Goal: Information Seeking & Learning: Learn about a topic

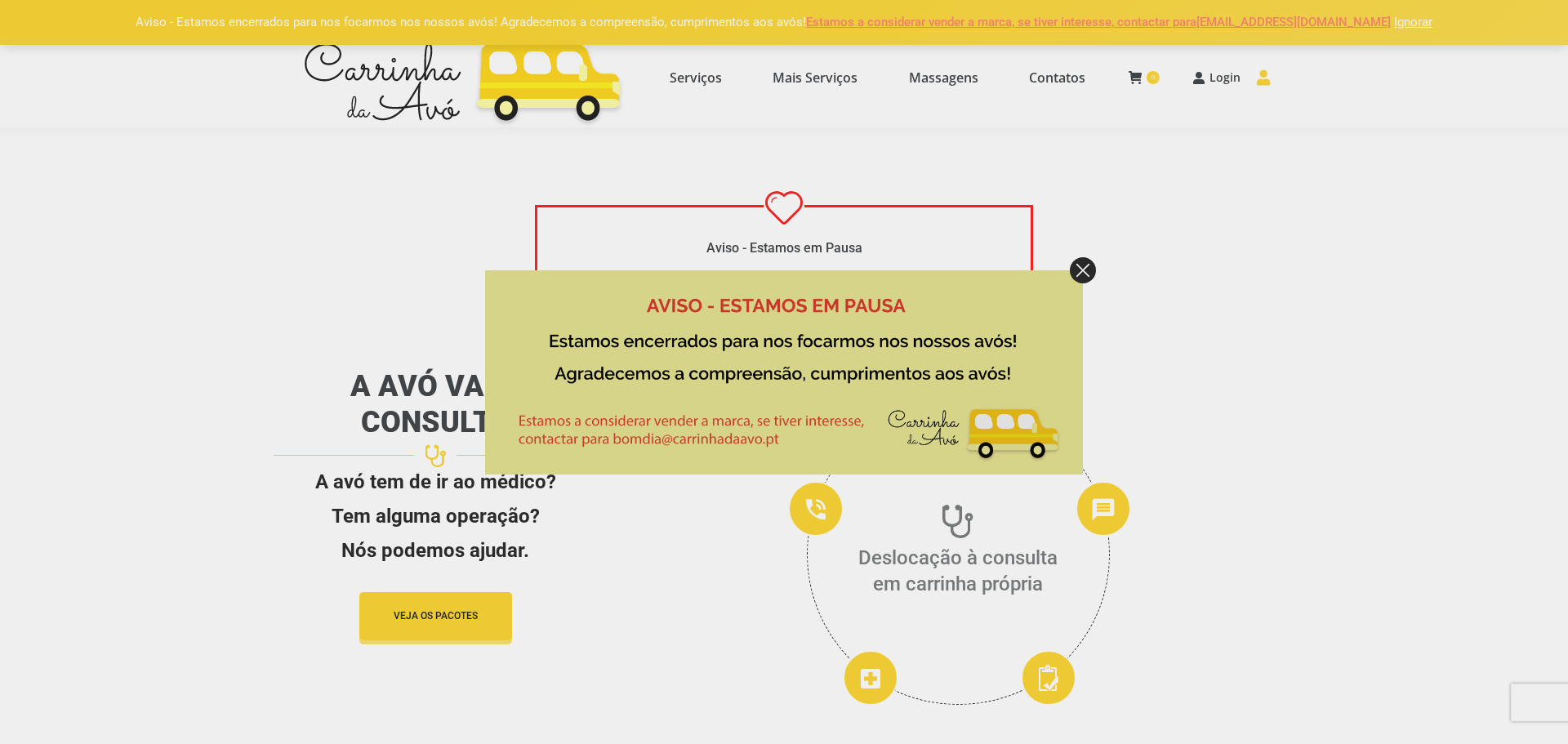
click at [1087, 276] on img at bounding box center [1083, 270] width 26 height 26
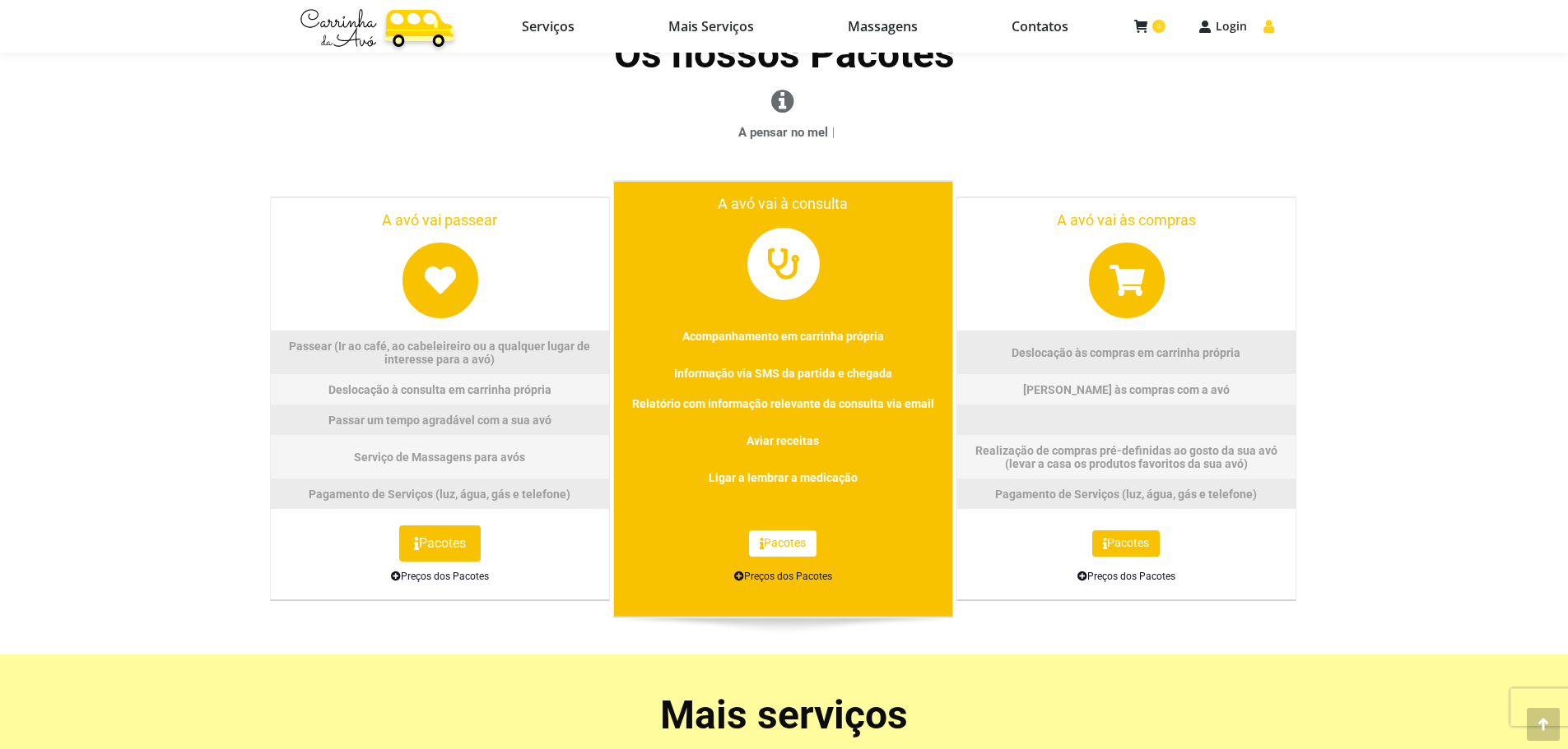
scroll to position [741, 0]
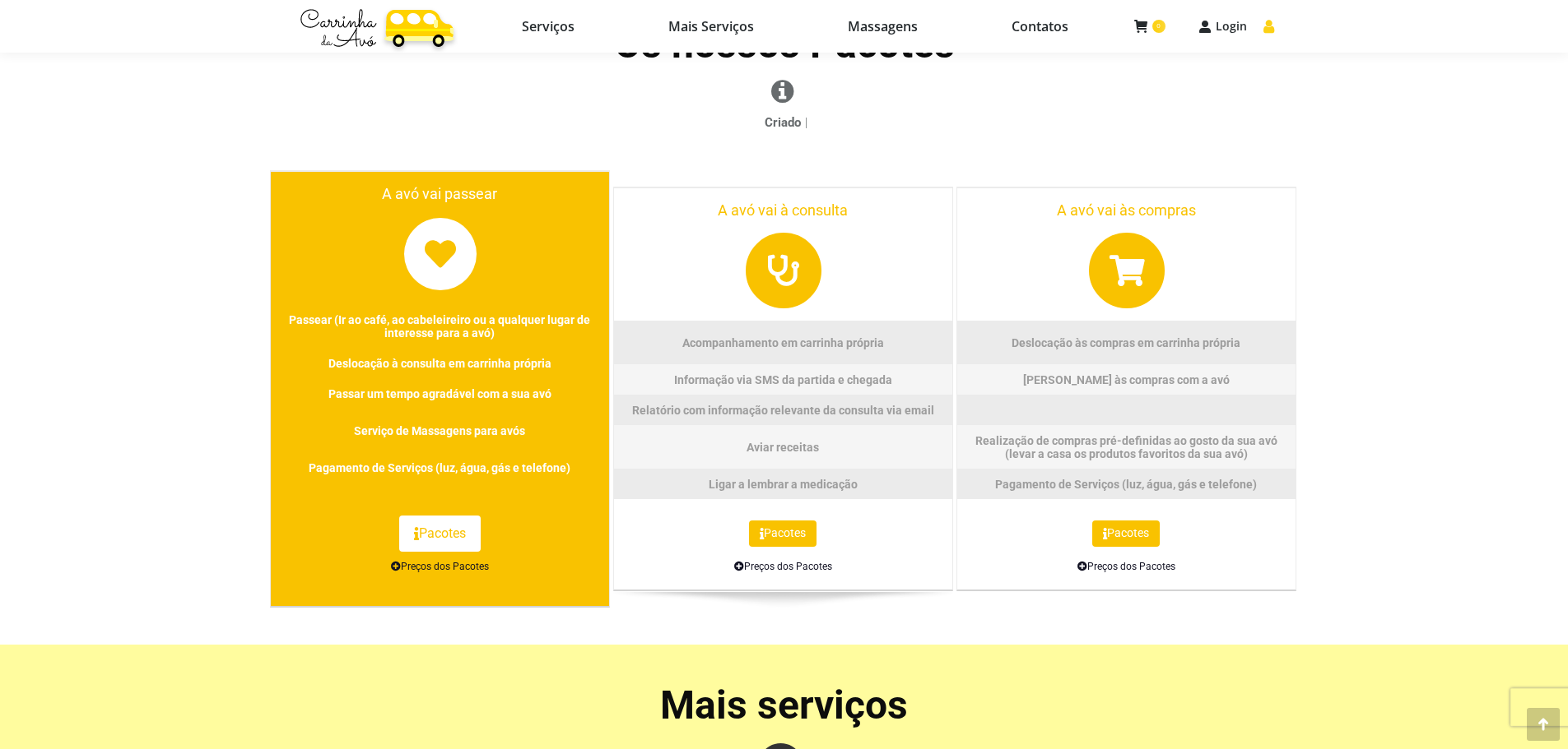
click at [453, 565] on link "Preços dos Pacotes" at bounding box center [439, 567] width 98 height 11
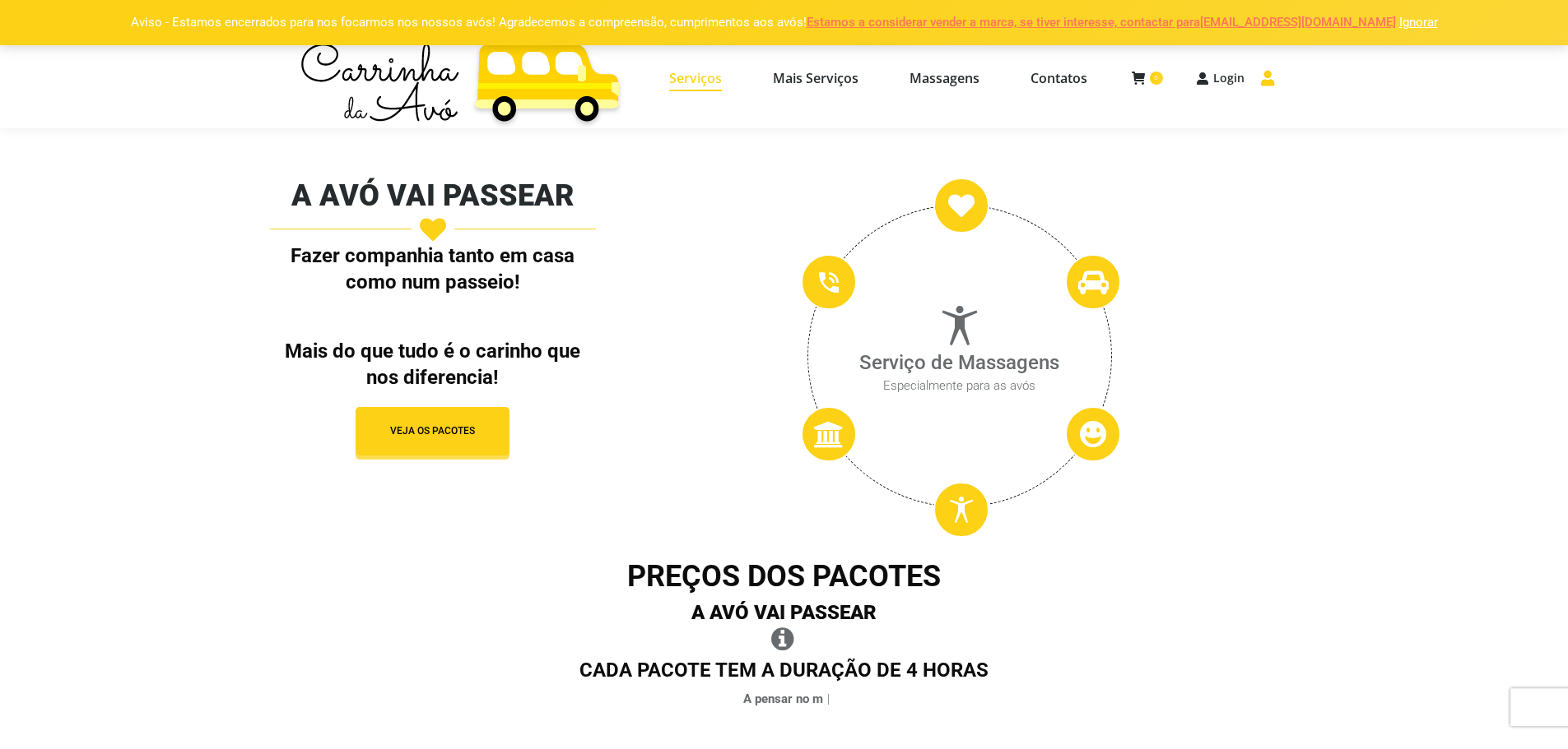
click at [678, 85] on span "Serviços" at bounding box center [695, 78] width 52 height 17
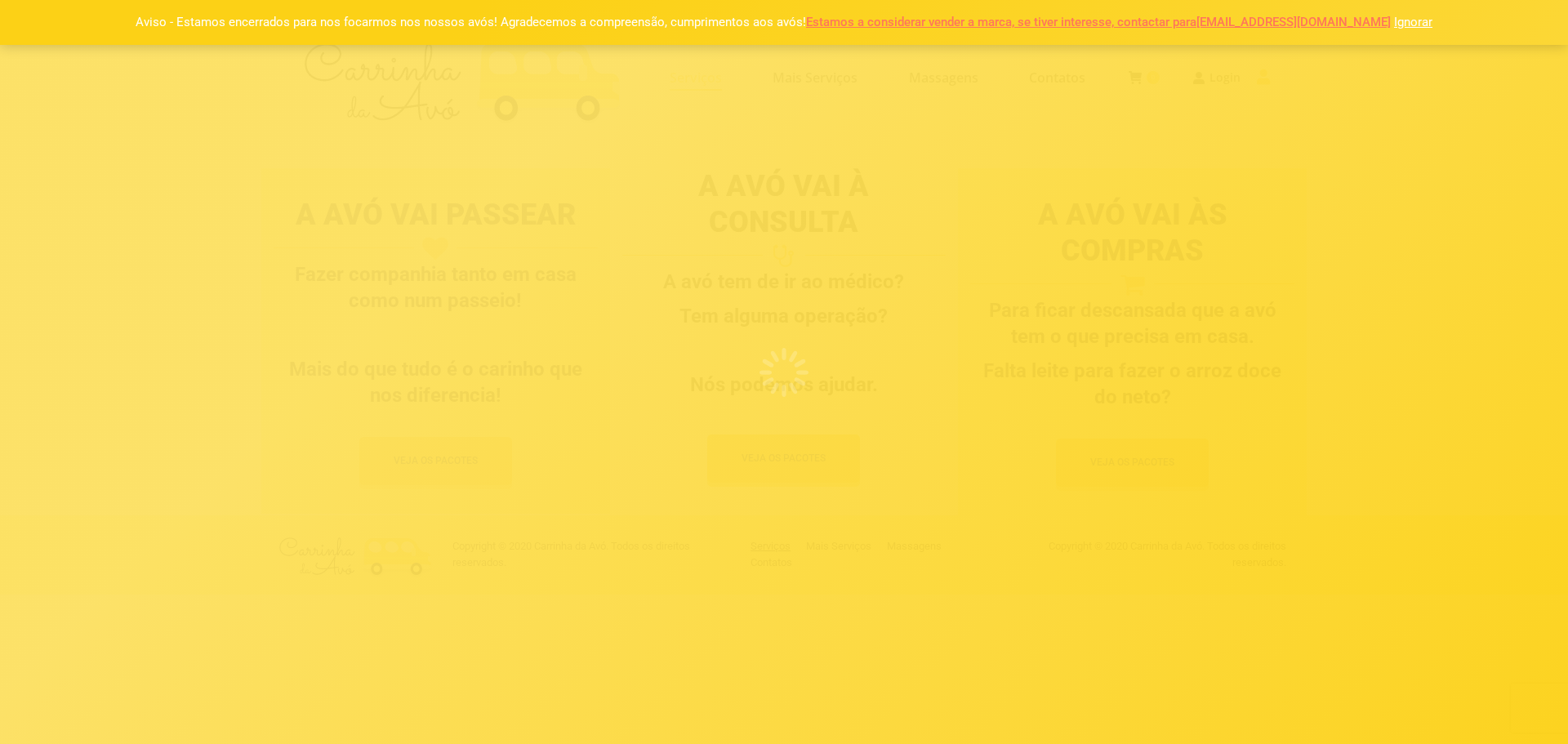
select select "[URL][DOMAIN_NAME]"
